Goal: Navigation & Orientation: Find specific page/section

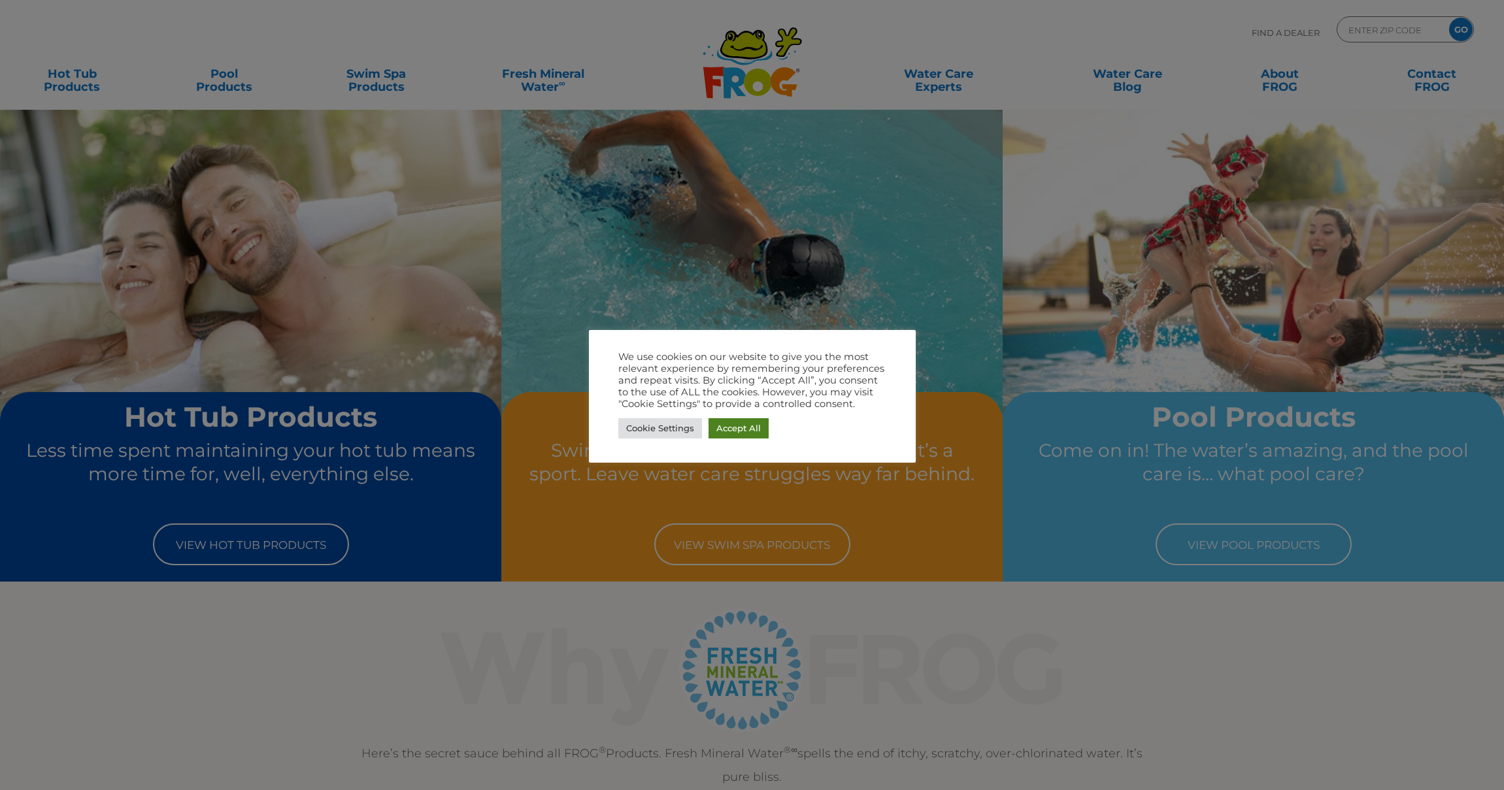
click at [736, 431] on link "Accept All" at bounding box center [739, 428] width 60 height 20
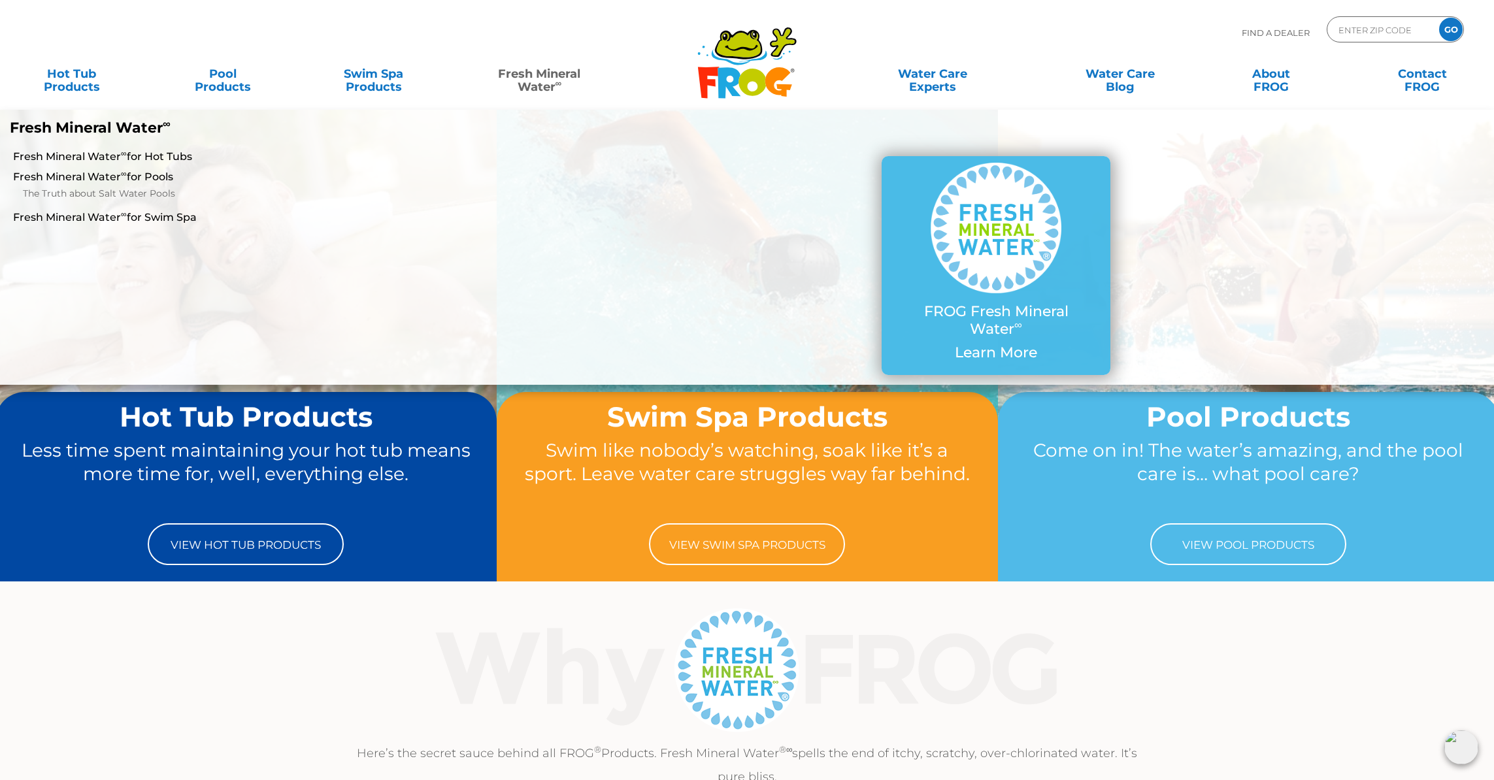
click at [528, 78] on link "Fresh Mineral Water ∞" at bounding box center [539, 74] width 147 height 26
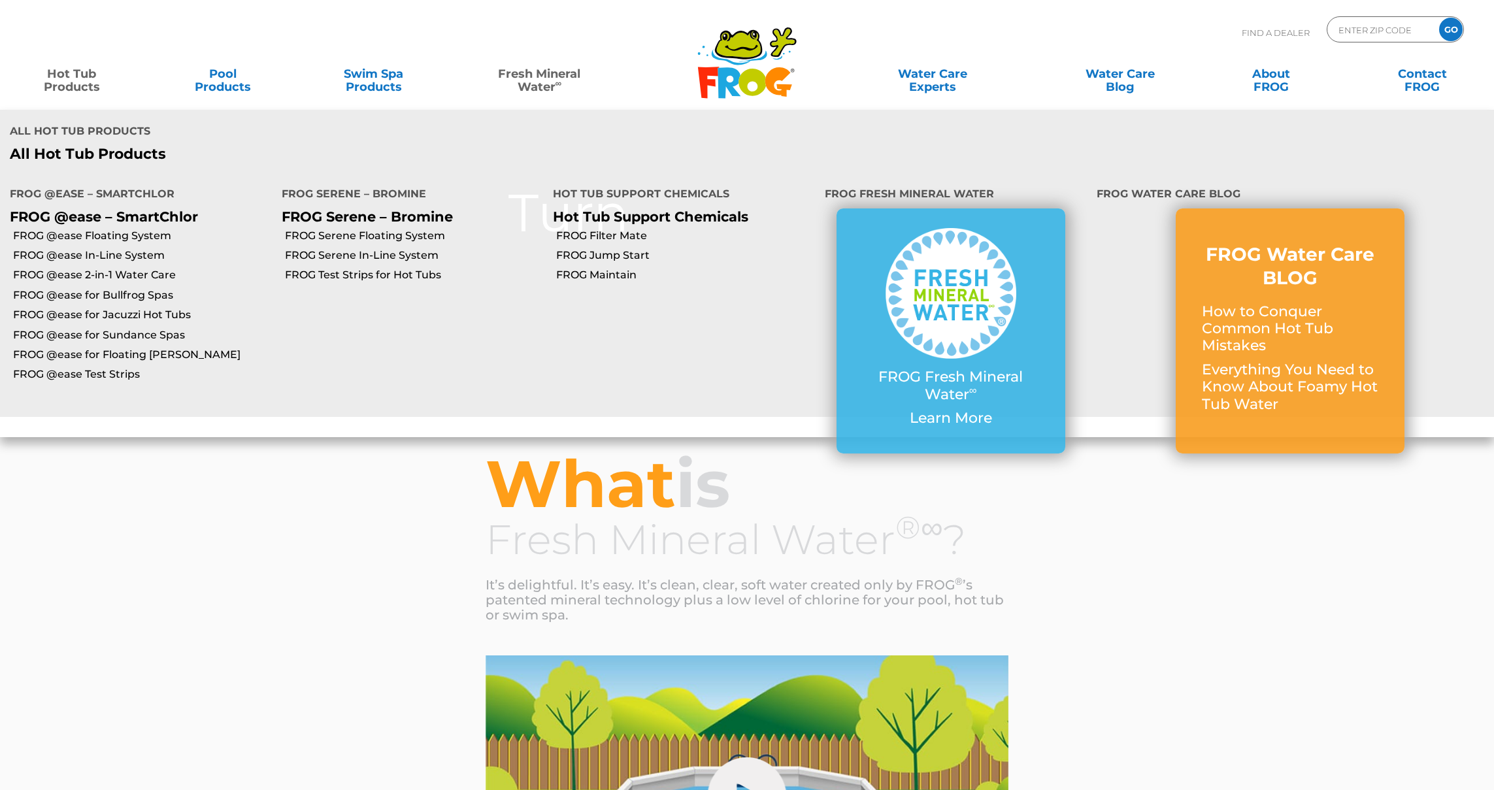
click at [78, 87] on link "Hot Tub Products" at bounding box center [72, 74] width 118 height 26
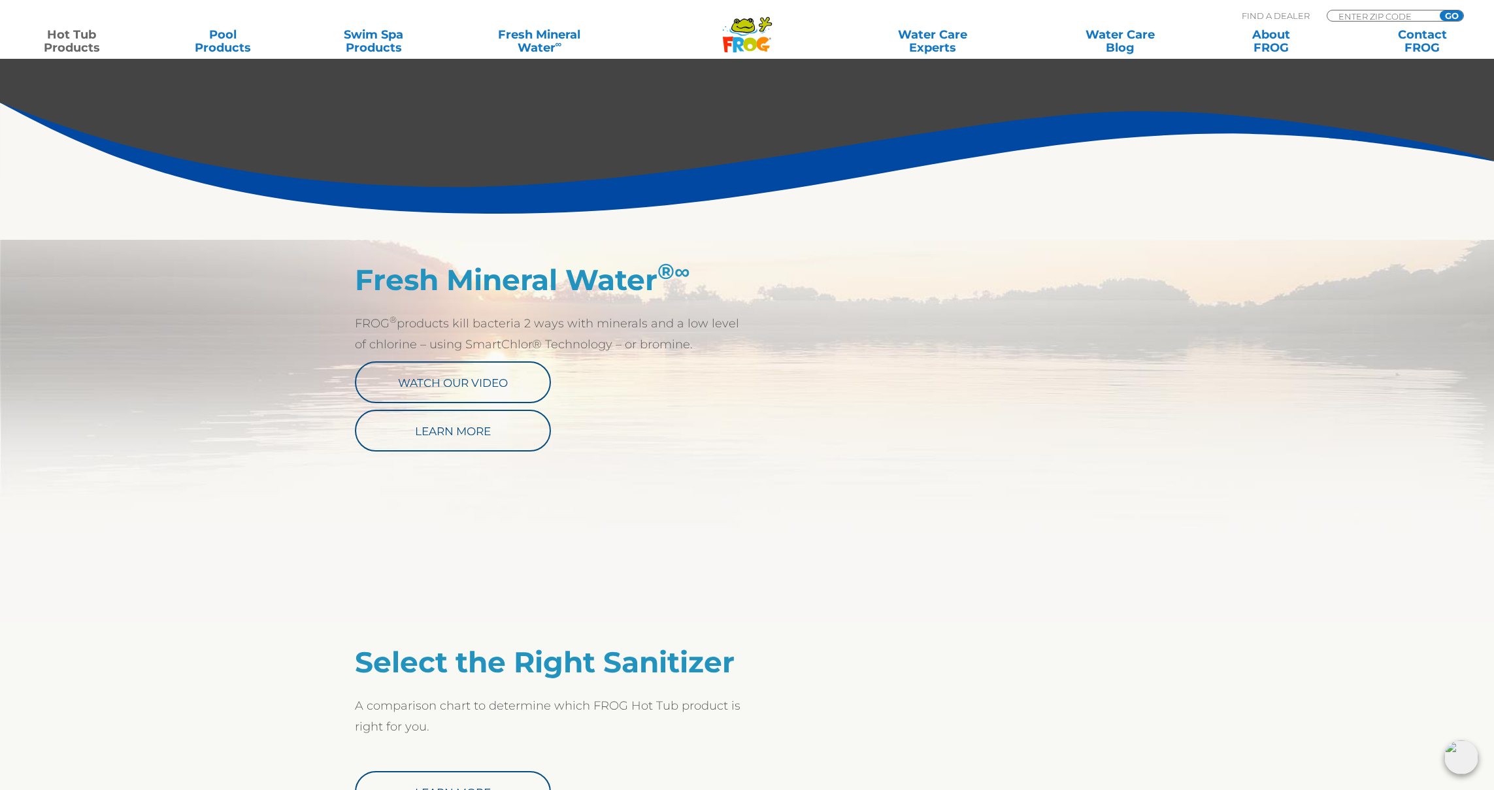
scroll to position [529, 0]
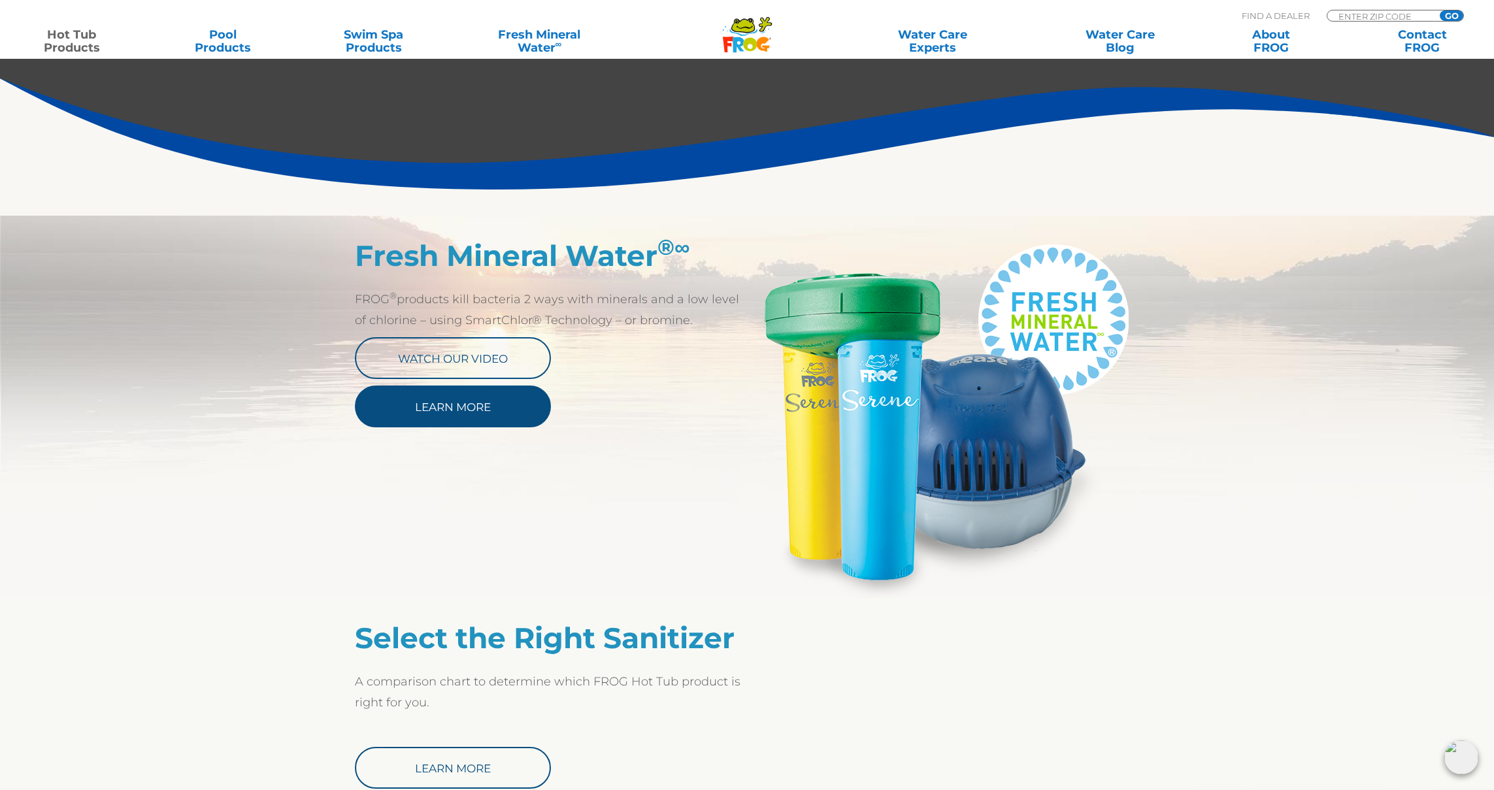
click at [475, 412] on link "Learn More" at bounding box center [453, 407] width 196 height 42
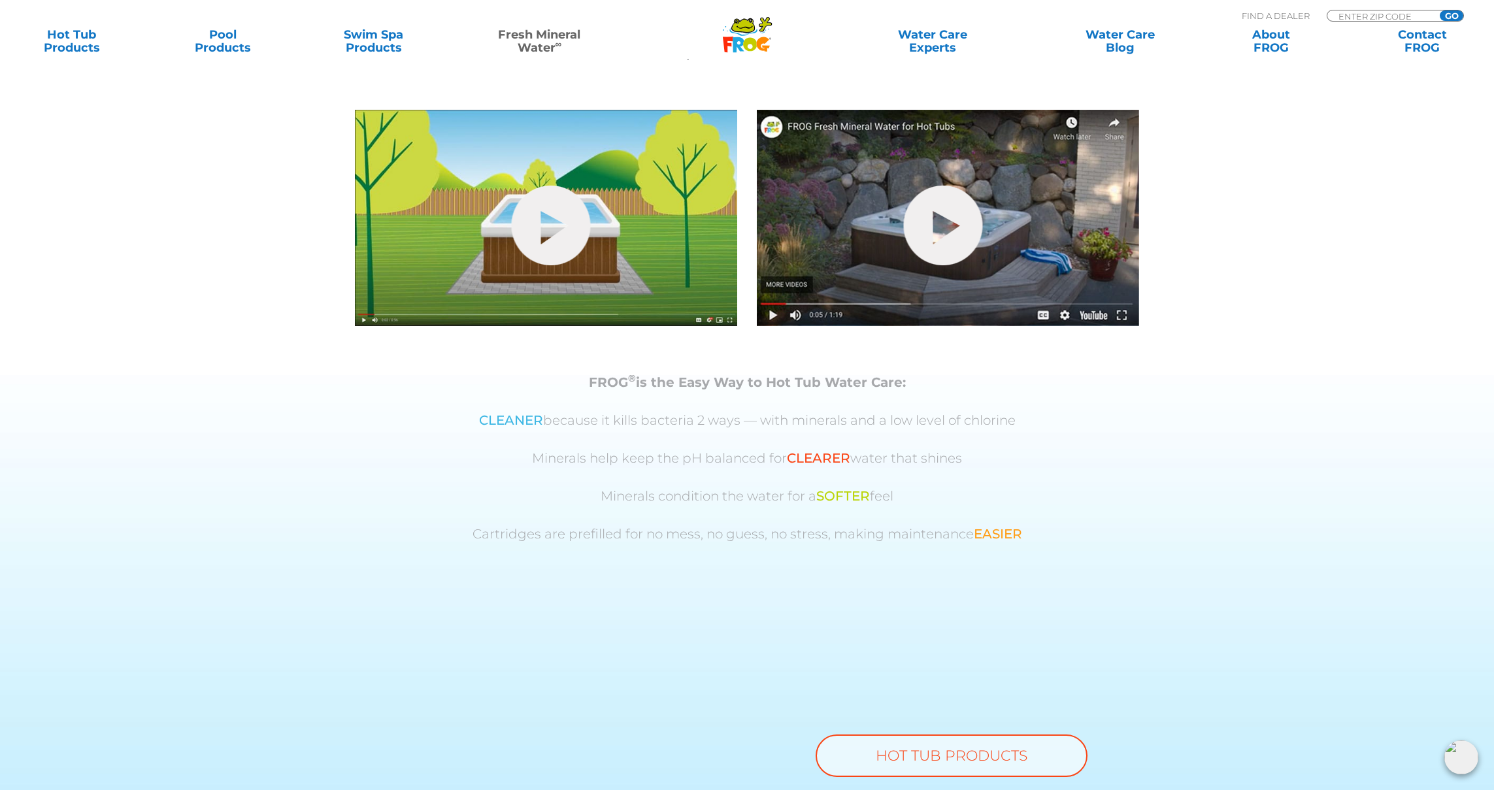
scroll to position [867, 0]
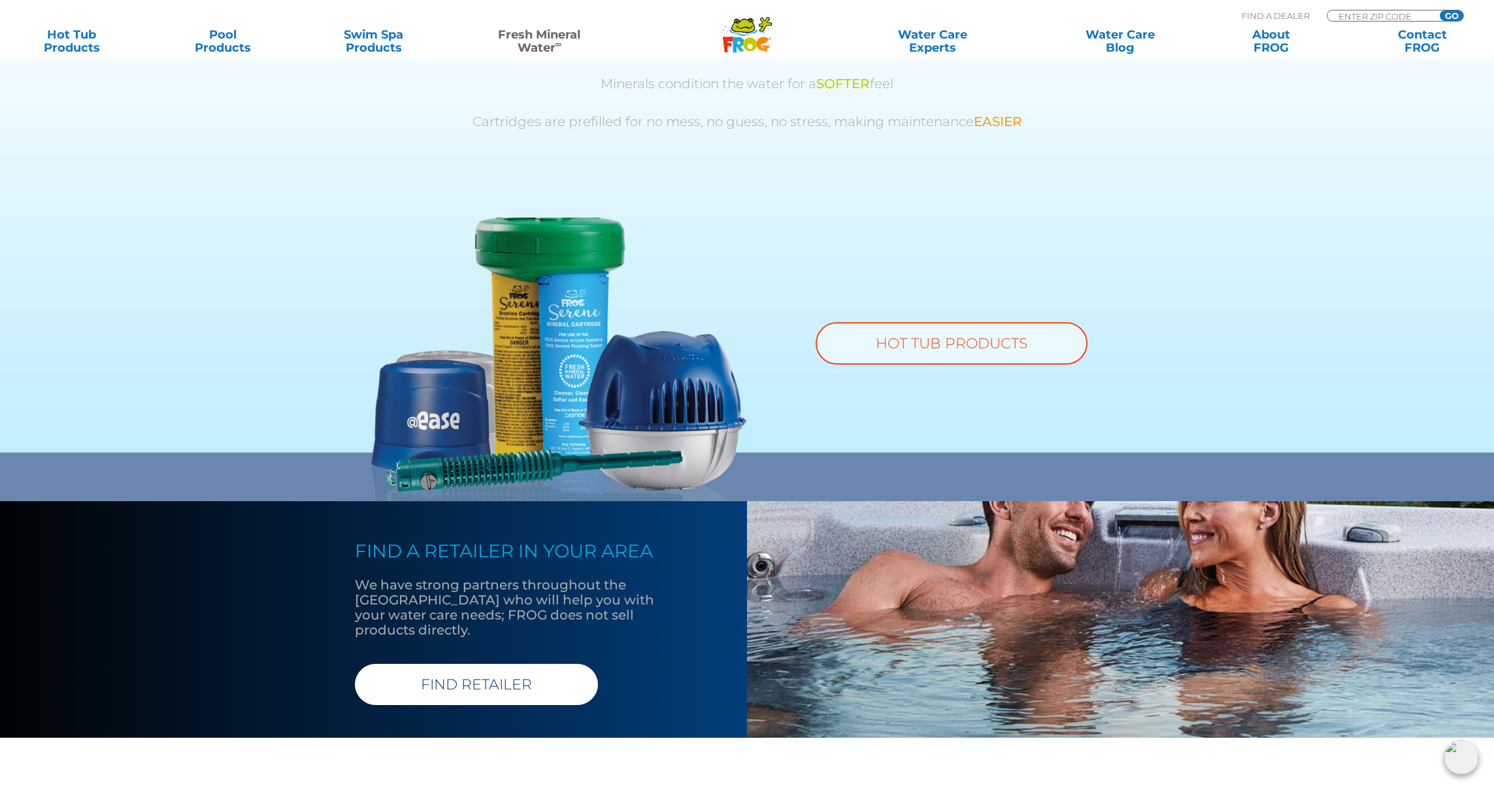
click at [489, 670] on link "FIND RETAILER" at bounding box center [476, 684] width 243 height 41
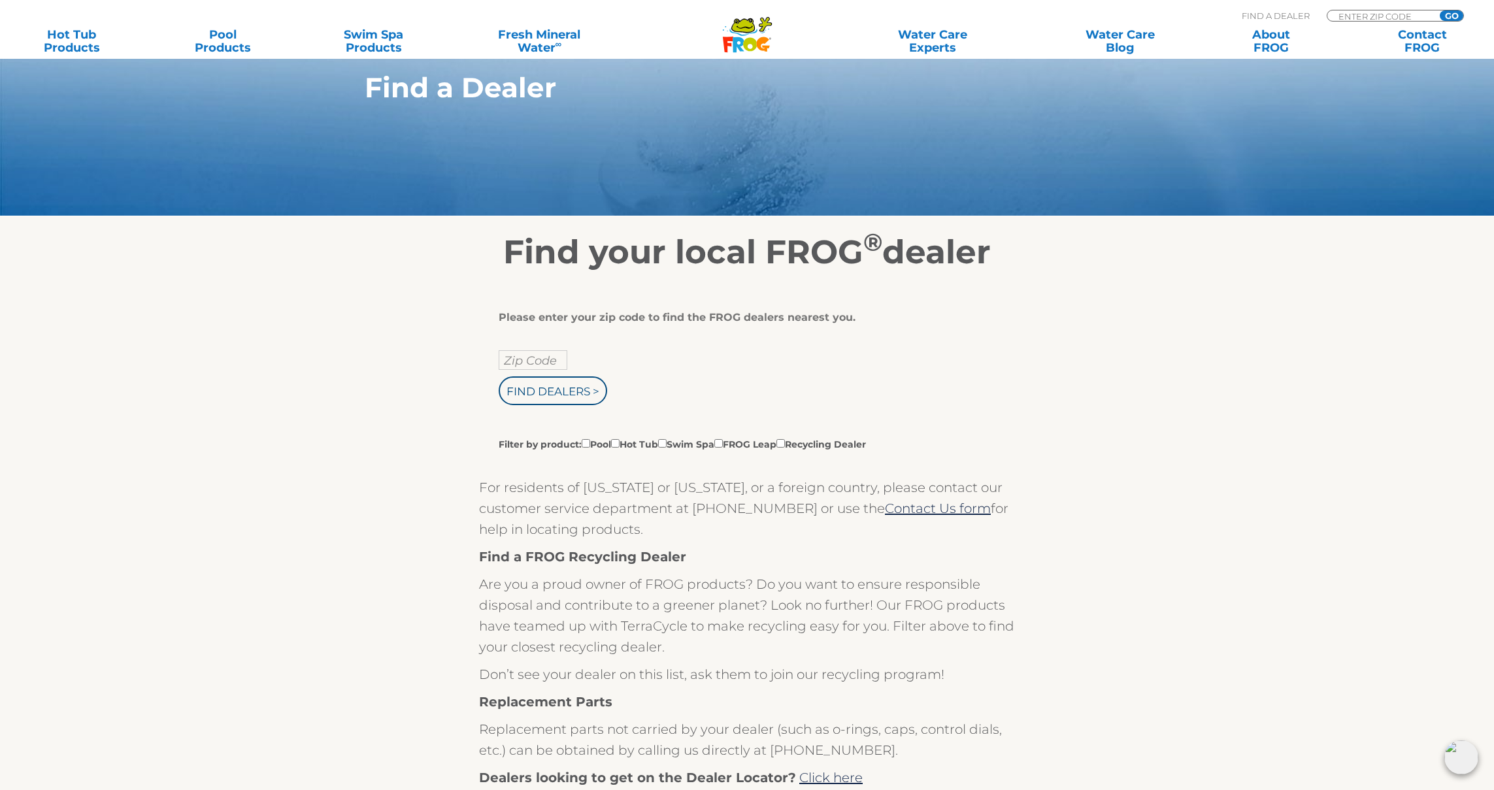
scroll to position [252, 0]
